Goal: Navigation & Orientation: Find specific page/section

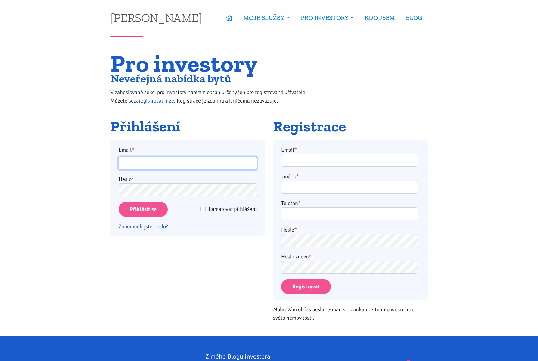
click at [158, 167] on input "Email *" at bounding box center [188, 163] width 138 height 13
type input "[EMAIL_ADDRESS][DOMAIN_NAME]"
click at [204, 209] on input "Pamatovat přihlášení" at bounding box center [202, 208] width 5 height 5
checkbox input "true"
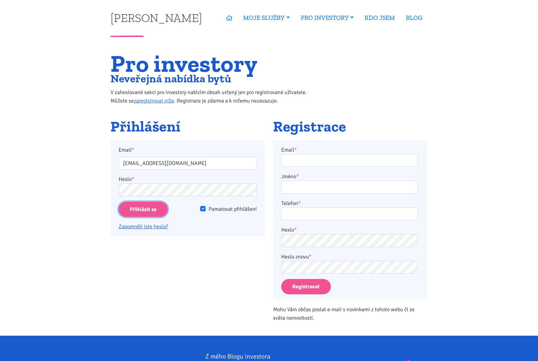
click at [158, 212] on input "Přihlásit se" at bounding box center [143, 209] width 49 height 15
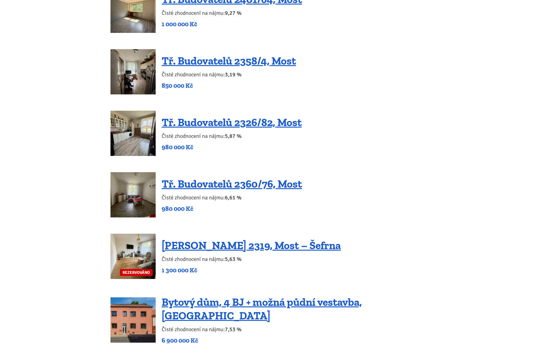
scroll to position [655, 0]
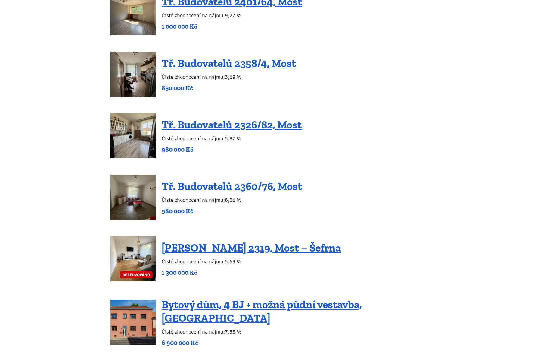
click at [185, 185] on link "Tř. Budovatelů 2360/76, Most" at bounding box center [232, 186] width 140 height 13
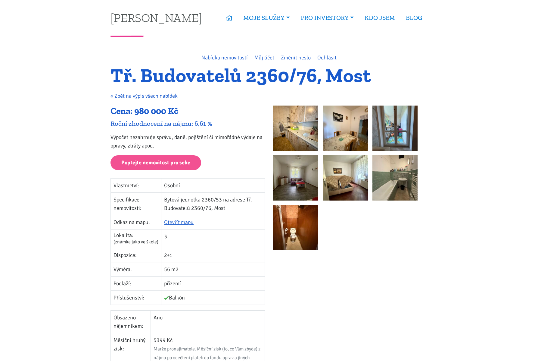
click at [289, 136] on img at bounding box center [295, 127] width 45 height 45
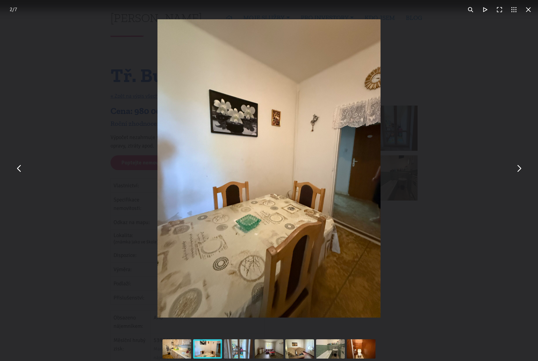
click at [381, 111] on div "You can close this modal content with the ESC key" at bounding box center [269, 168] width 538 height 337
